Goal: Task Accomplishment & Management: Manage account settings

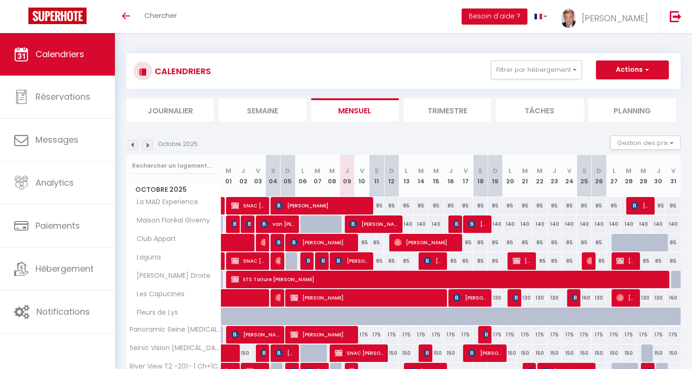
click at [164, 108] on li "Journalier" at bounding box center [169, 109] width 87 height 23
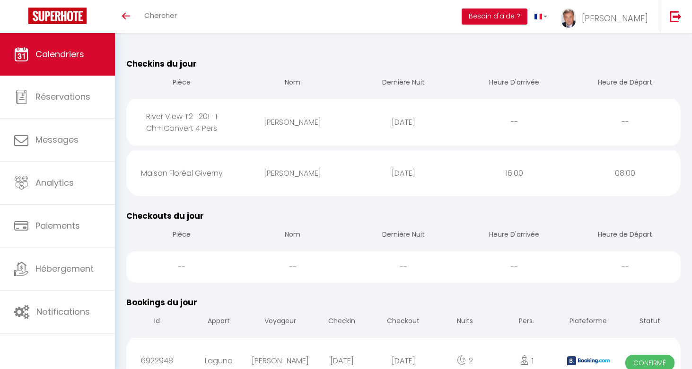
scroll to position [95, 0]
click at [685, 121] on div "Checkins du jour Pièce Nom Dernière Nuit Heure D'arrivée Heure de Départ River …" at bounding box center [403, 126] width 566 height 152
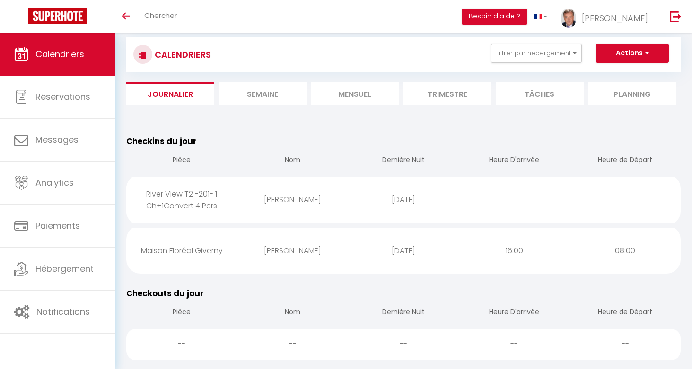
scroll to position [0, 0]
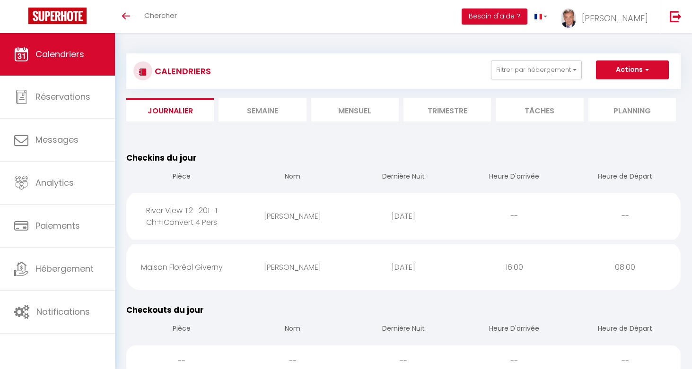
click at [359, 111] on li "Mensuel" at bounding box center [354, 109] width 87 height 23
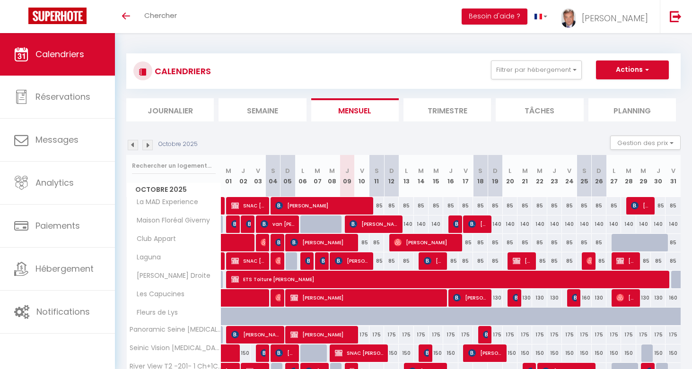
scroll to position [52, 0]
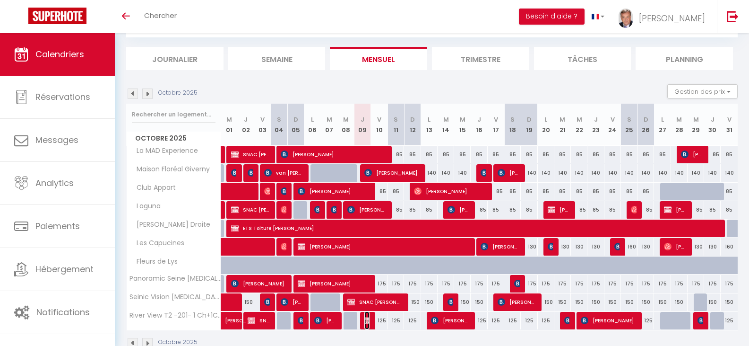
click at [365, 321] on img at bounding box center [368, 320] width 8 height 8
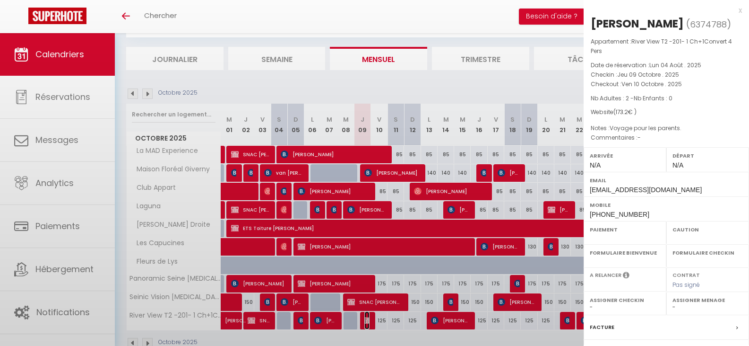
select select "OK"
select select "0"
select select "1"
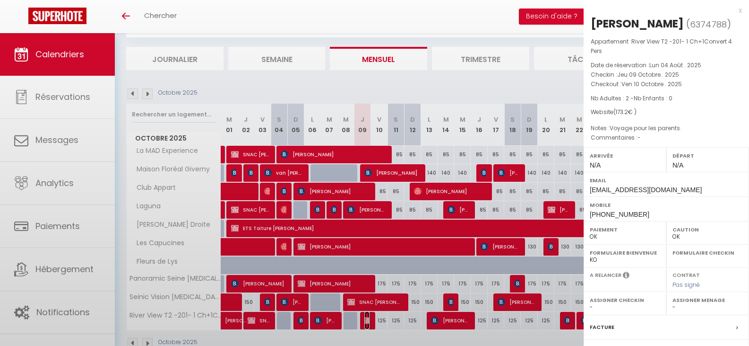
select select
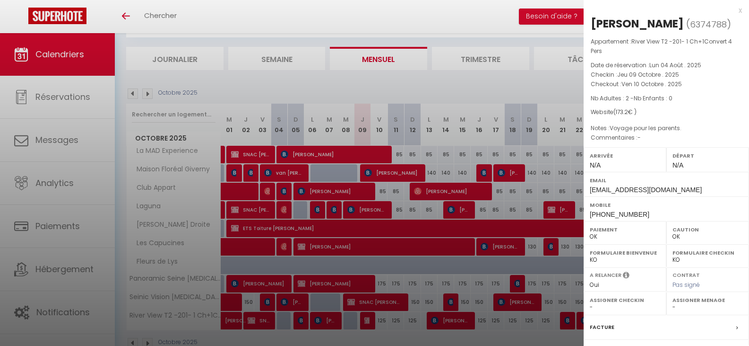
click at [370, 337] on div at bounding box center [374, 173] width 749 height 346
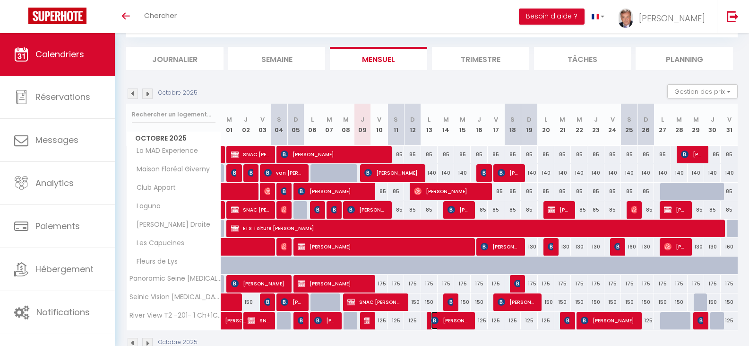
click at [437, 323] on img at bounding box center [435, 320] width 8 height 8
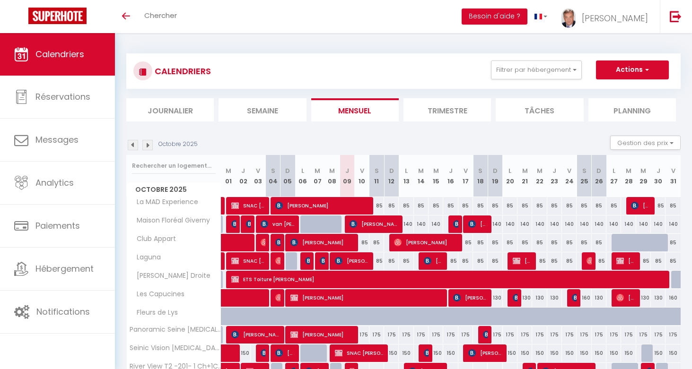
click at [176, 111] on li "Journalier" at bounding box center [169, 109] width 87 height 23
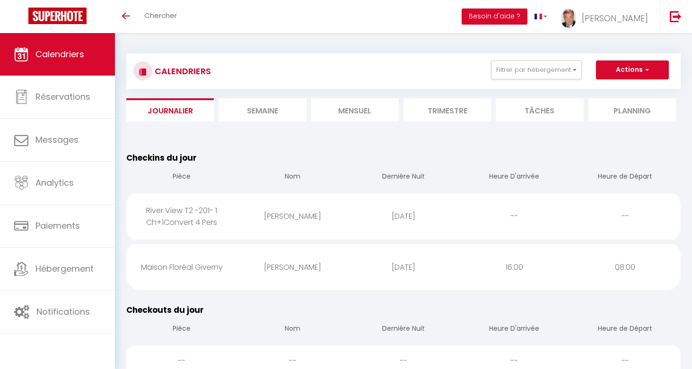
click at [367, 109] on li "Mensuel" at bounding box center [354, 109] width 87 height 23
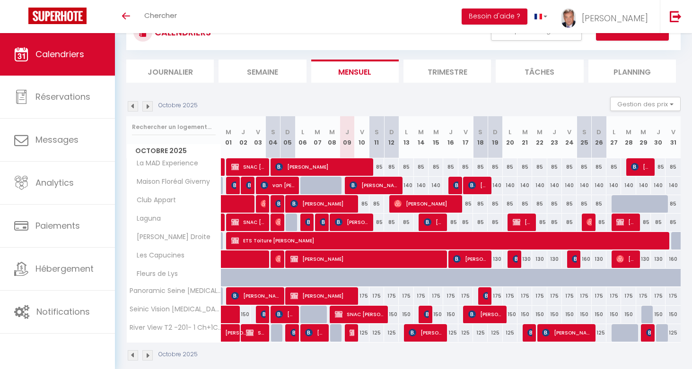
scroll to position [52, 0]
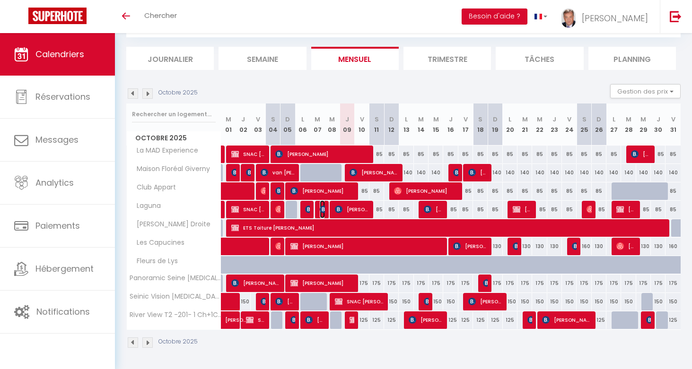
click at [322, 209] on img at bounding box center [324, 210] width 8 height 8
select select "OK"
select select "0"
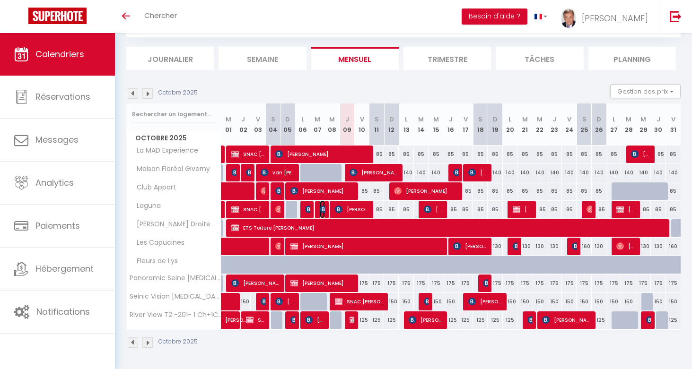
select select "1"
select select
